Goal: Task Accomplishment & Management: Use online tool/utility

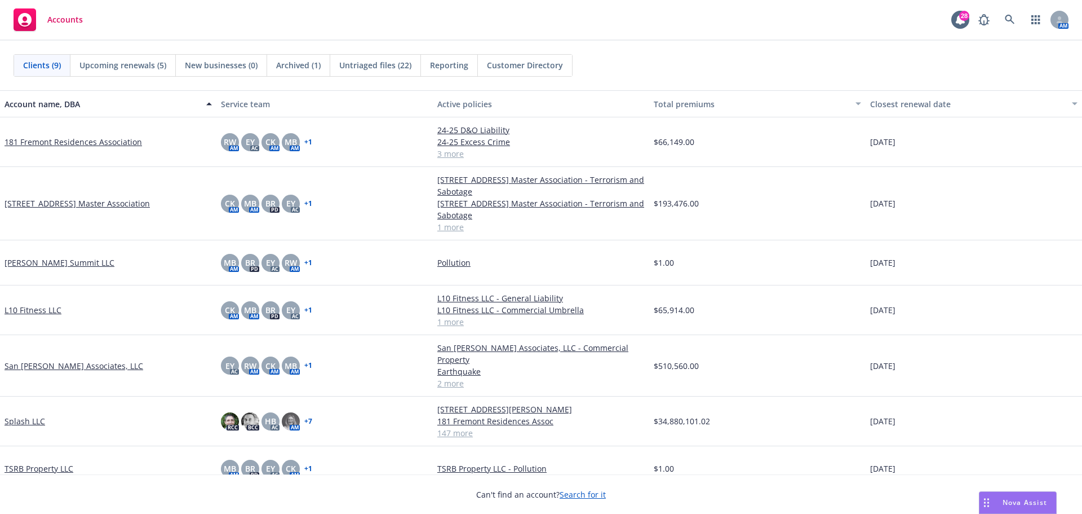
click at [35, 415] on link "Splash LLC" at bounding box center [25, 421] width 41 height 12
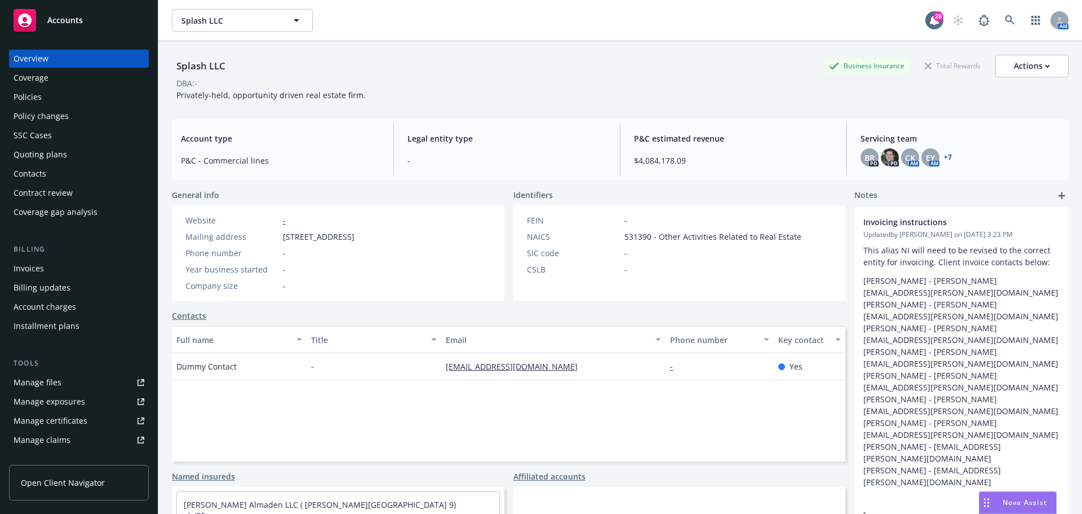
click at [39, 266] on div "Invoices" at bounding box center [29, 268] width 30 height 18
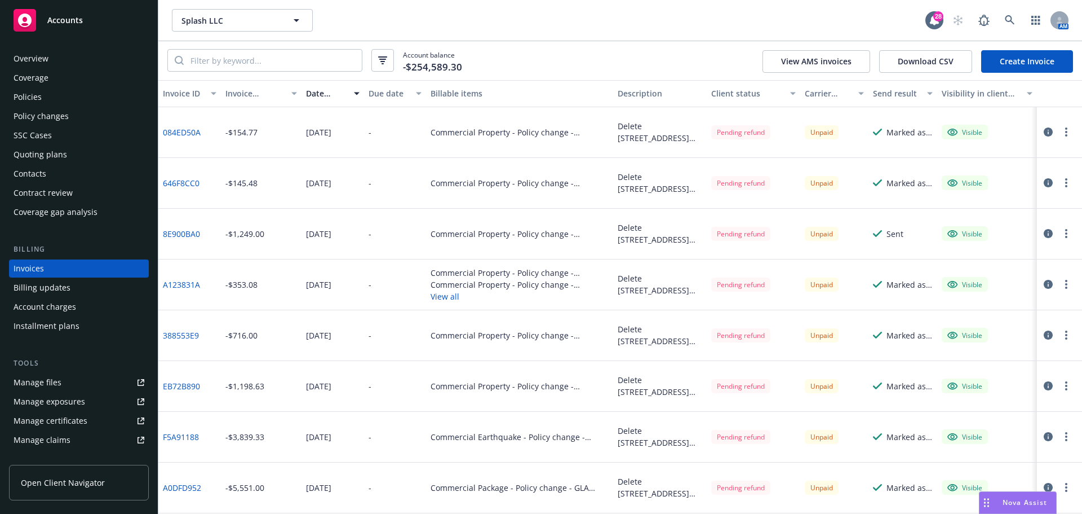
click at [101, 23] on div "Accounts" at bounding box center [79, 20] width 131 height 23
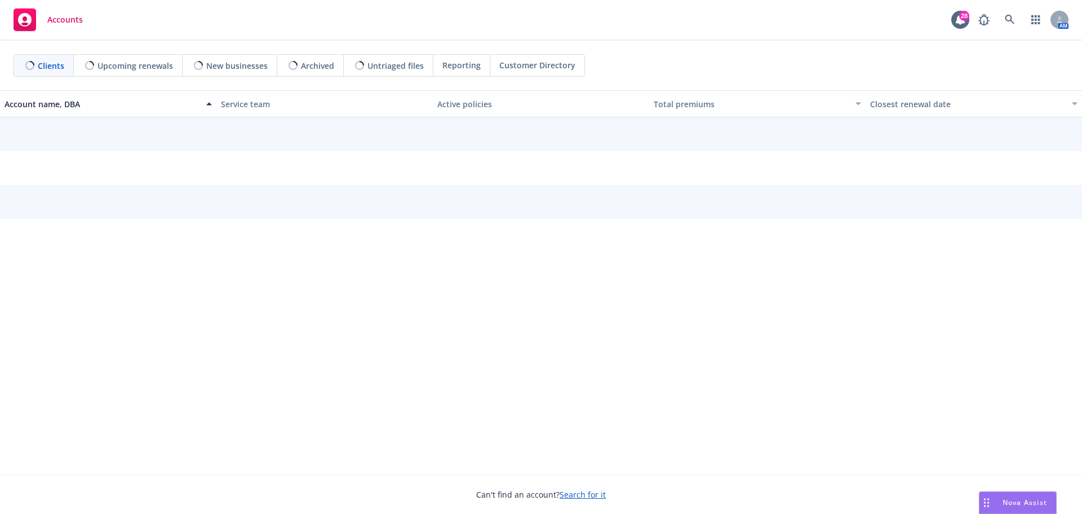
click at [1019, 499] on span "Nova Assist" at bounding box center [1025, 502] width 45 height 10
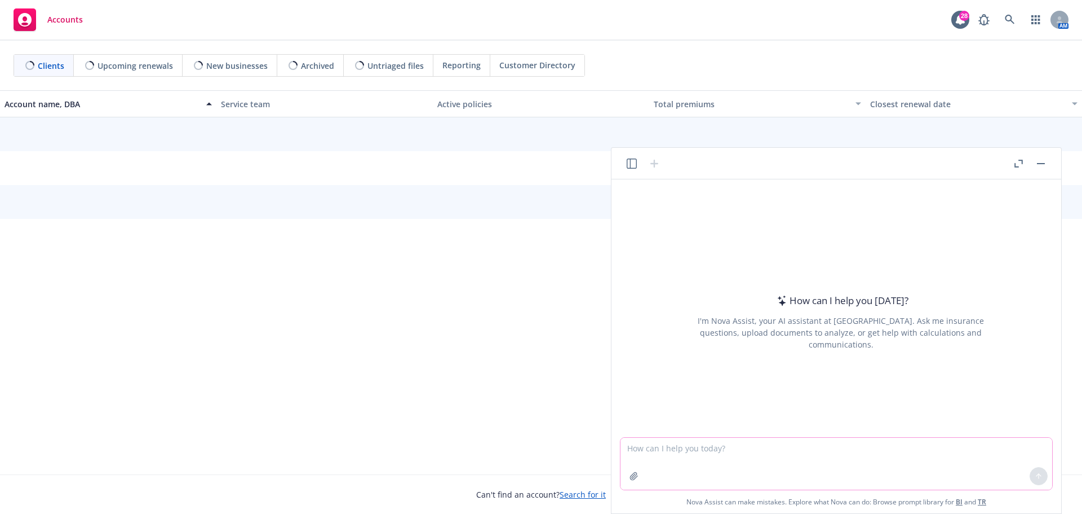
click at [713, 450] on textarea at bounding box center [837, 463] width 432 height 52
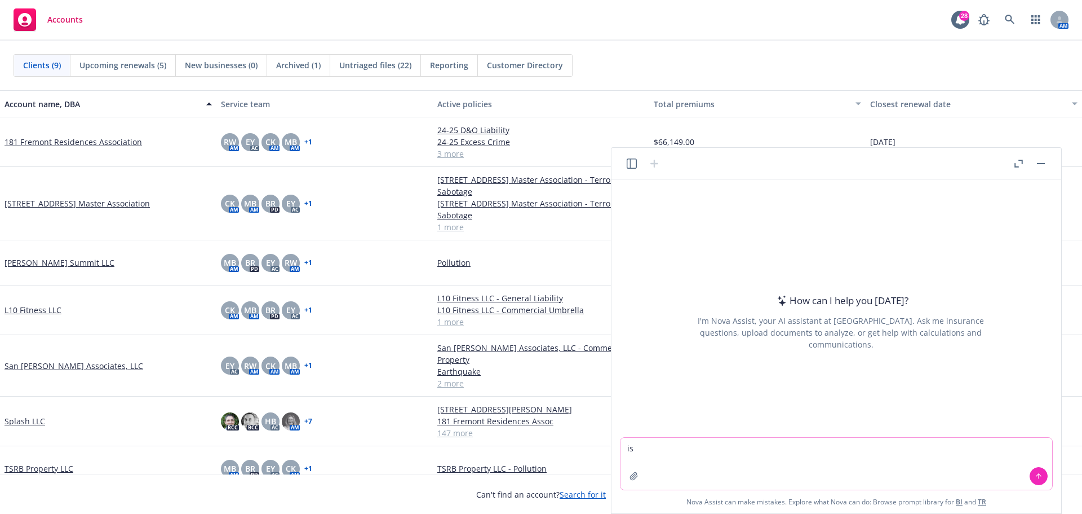
type textarea "i"
type textarea "d"
click at [656, 448] on textarea "can youdraft an email to a carrier with" at bounding box center [837, 463] width 432 height 52
click at [779, 449] on textarea "can you draft an email to a carrier with" at bounding box center [837, 463] width 432 height 52
paste textarea "The email I received from Zurich’s billing team [DATE][DATE] was regarding the …"
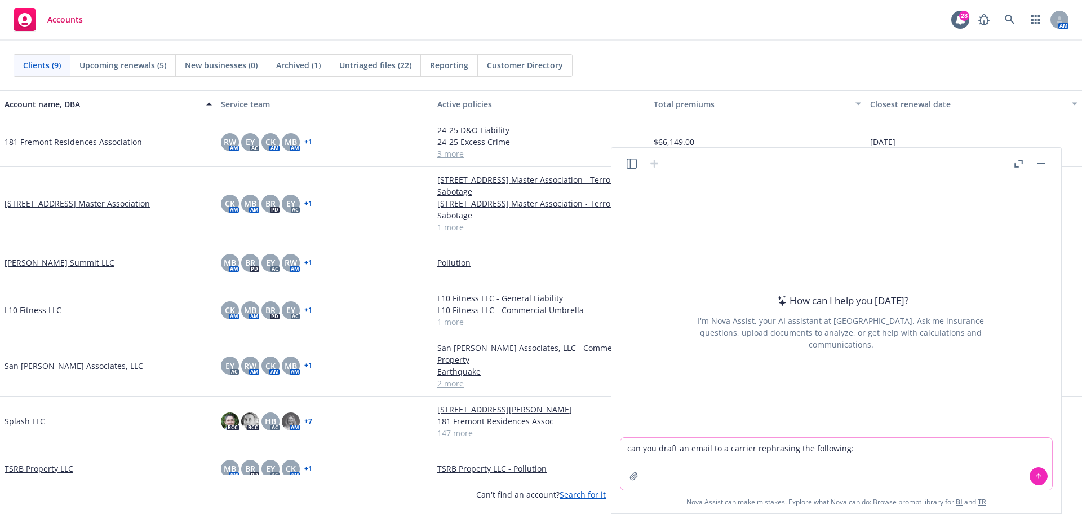
type textarea "can you draft an email to a carrier rephrasing the following: The email I recei…"
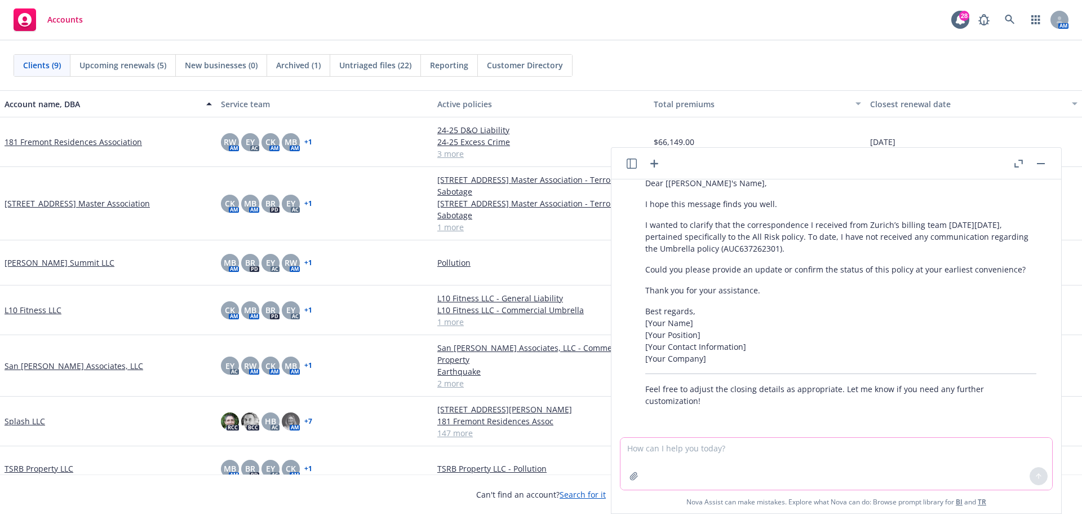
scroll to position [126, 0]
type textarea "more casual"
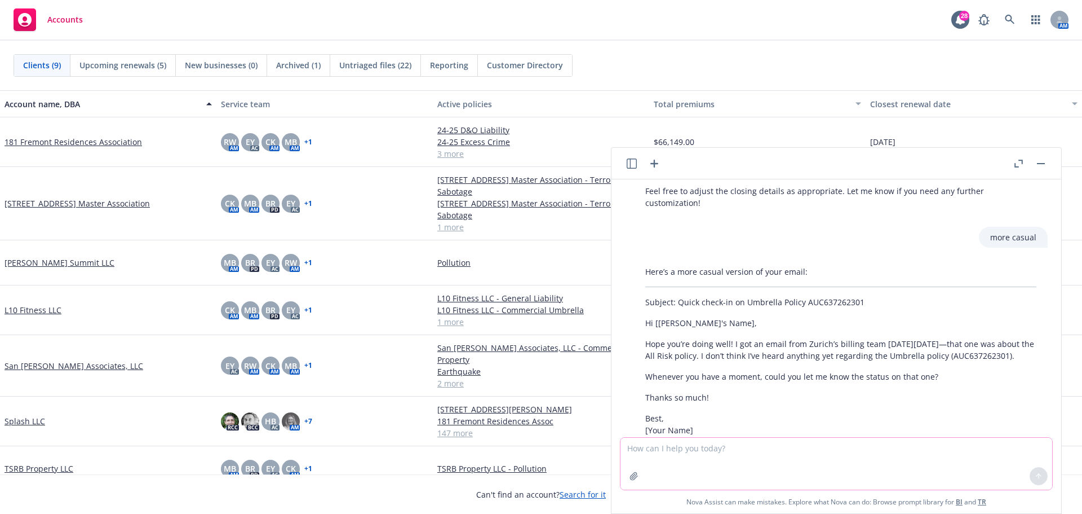
scroll to position [384, 0]
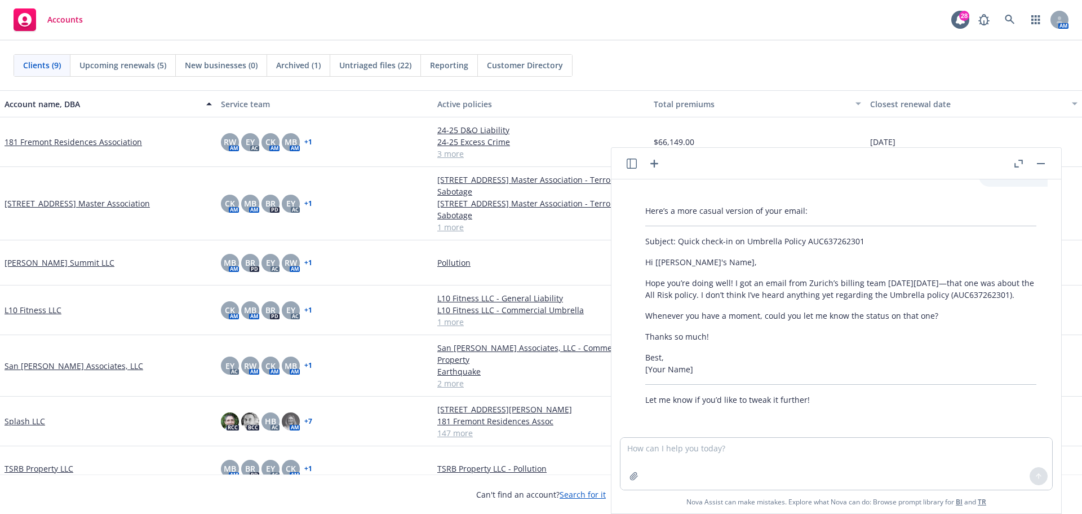
click at [1002, 308] on div "Here’s a more casual version of your email: Subject: Quick check-in on Umbrella…" at bounding box center [841, 305] width 414 height 210
drag, startPoint x: 1024, startPoint y: 294, endPoint x: 732, endPoint y: 280, distance: 291.8
click at [732, 280] on p "Hope you’re doing well! I got an email from Zurich’s billing team [DATE][DATE]—…" at bounding box center [840, 289] width 391 height 24
copy p "I got an email from Zurich’s billing team [DATE][DATE]—that one was about the A…"
